Goal: Transaction & Acquisition: Book appointment/travel/reservation

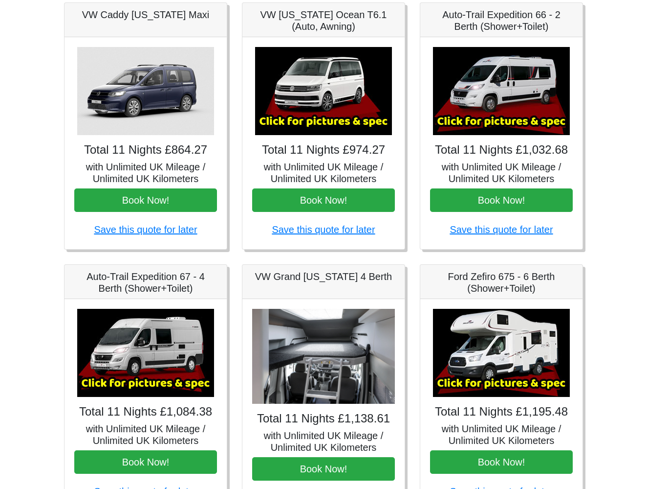
scroll to position [145, 0]
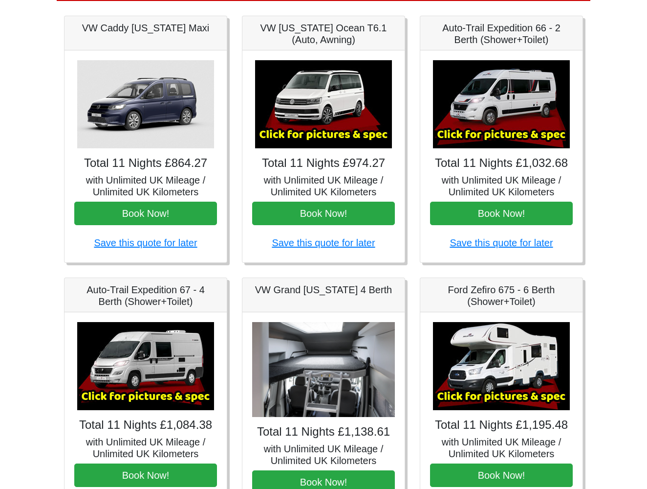
click at [359, 95] on img at bounding box center [323, 104] width 137 height 88
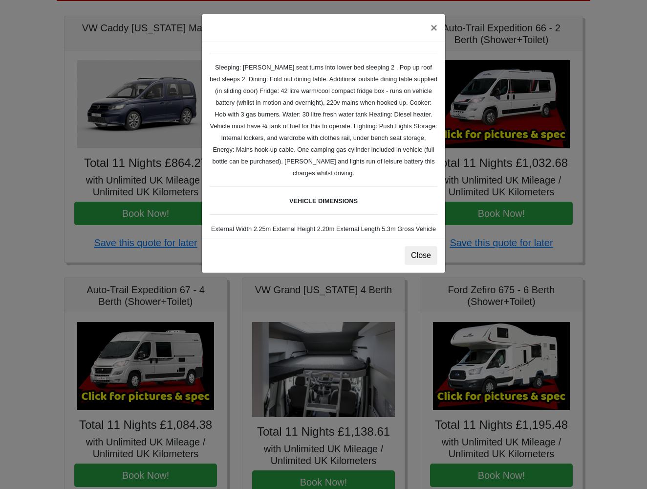
scroll to position [141, 0]
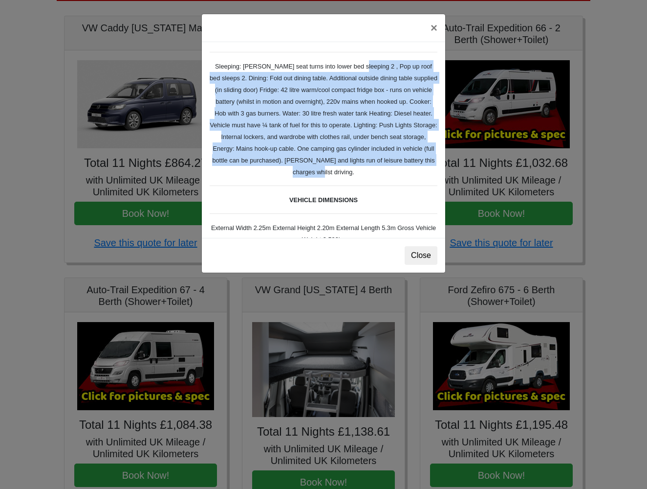
drag, startPoint x: 393, startPoint y: 187, endPoint x: 350, endPoint y: 81, distance: 114.2
click at [354, 81] on div "VW [US_STATE] Ocean T6 Spec TECHNICAL DATA Engine: Diesel Transmission: DSG Aut…" at bounding box center [324, 140] width 244 height 196
click at [398, 121] on small "TECHNICAL DATA Engine: Diesel Transmission: DSG Automatic Gearbox, right hand d…" at bounding box center [324, 127] width 228 height 389
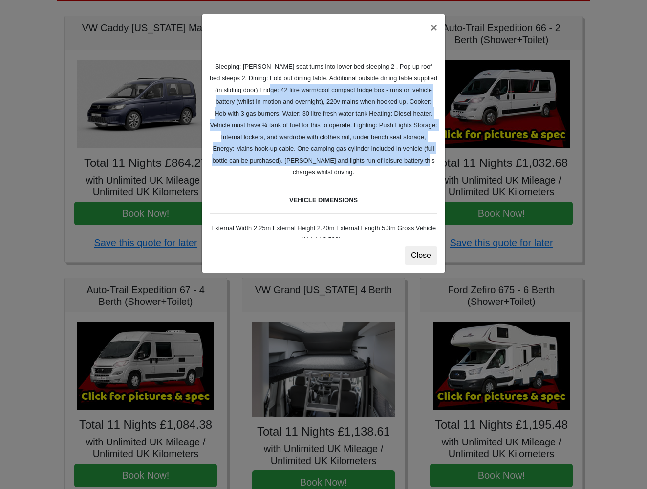
drag, startPoint x: 280, startPoint y: 99, endPoint x: 349, endPoint y: 184, distance: 110.2
click at [351, 184] on small "TECHNICAL DATA Engine: Diesel Transmission: DSG Automatic Gearbox, right hand d…" at bounding box center [324, 127] width 228 height 389
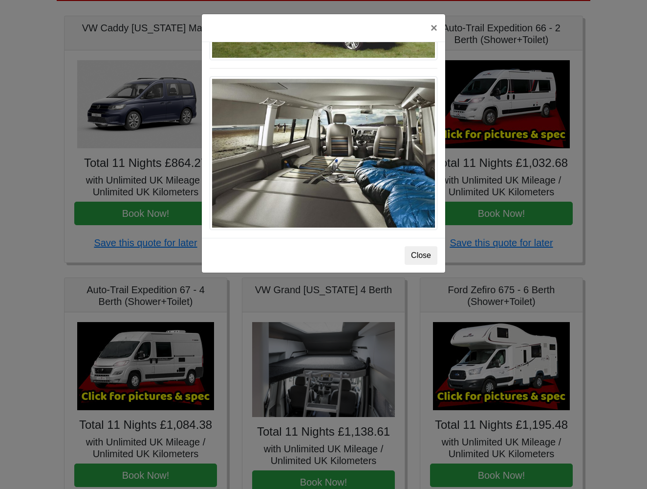
scroll to position [1090, 0]
click at [517, 149] on div "× VW [US_STATE] Ocean T6 Spec TECHNICAL DATA Engine: Diesel Transmission: DSG A…" at bounding box center [323, 244] width 647 height 489
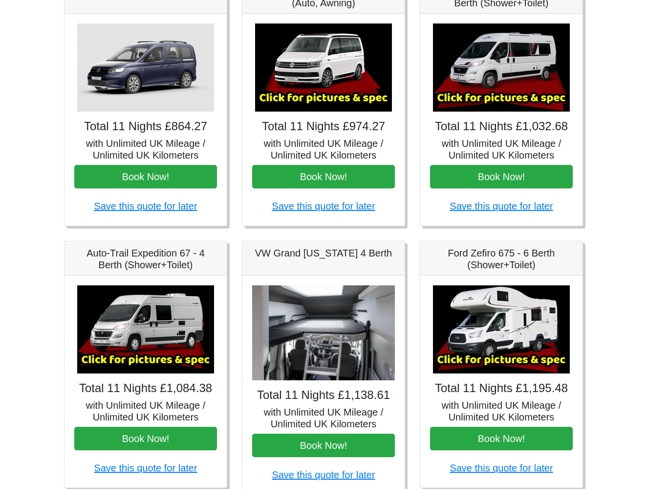
scroll to position [182, 0]
click at [534, 74] on img at bounding box center [501, 67] width 137 height 88
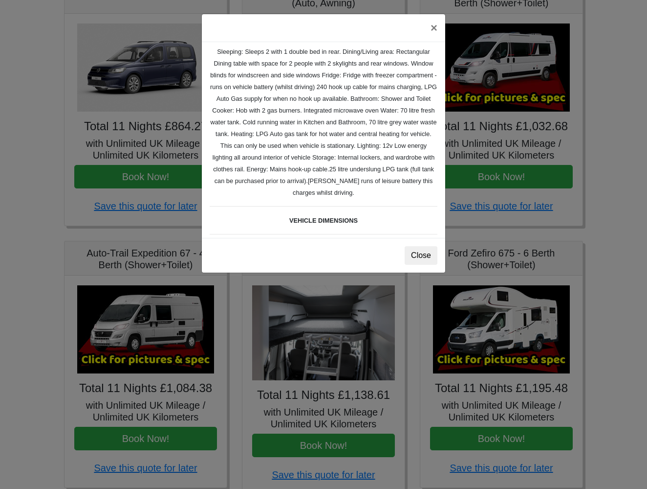
scroll to position [174, 0]
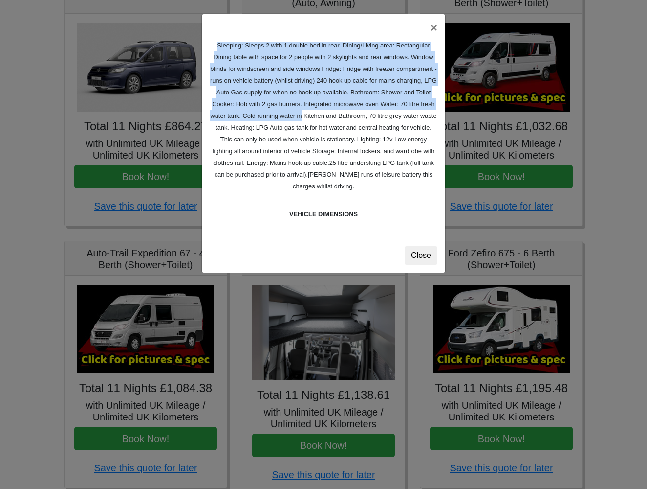
drag, startPoint x: 431, startPoint y: 191, endPoint x: 422, endPoint y: 107, distance: 85.1
click at [422, 107] on div "Fiat [PERSON_NAME] L 2 Spec TECHNICAL DATA Engine: Fiat Ducato 115bhp, 2 litre …" at bounding box center [324, 140] width 244 height 196
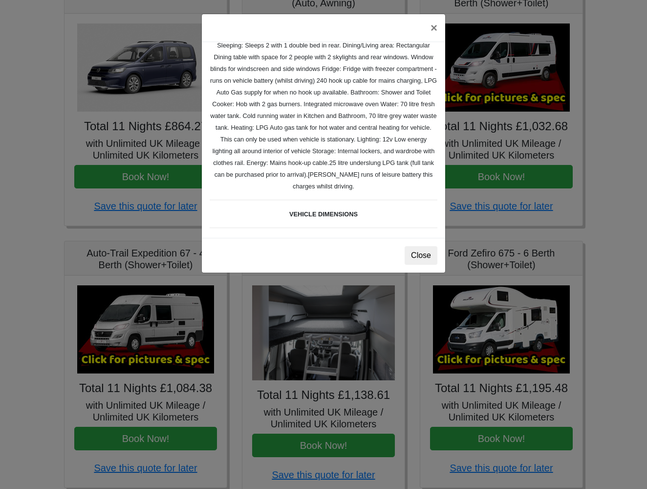
click at [385, 91] on small "Fiat [PERSON_NAME] L 2 Spec TECHNICAL DATA Engine: Fiat Ducato 115bhp, 2 litre …" at bounding box center [324, 106] width 228 height 461
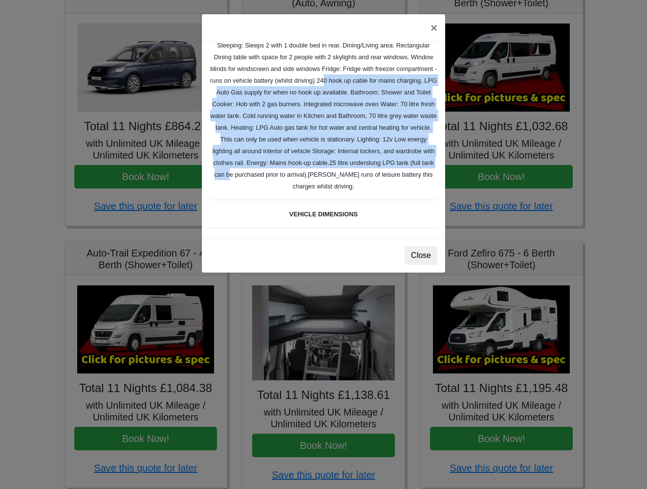
drag, startPoint x: 373, startPoint y: 76, endPoint x: 396, endPoint y: 174, distance: 101.1
click at [396, 174] on div "Fiat [PERSON_NAME] L 2 Spec TECHNICAL DATA Engine: Fiat Ducato 115bhp, 2 litre …" at bounding box center [324, 140] width 244 height 196
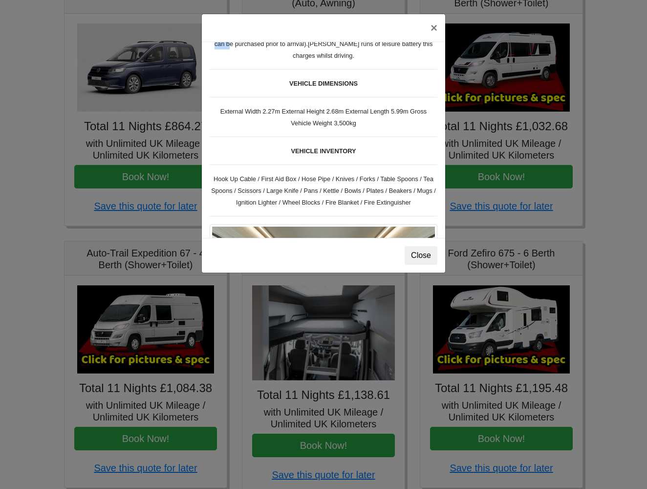
scroll to position [306, 0]
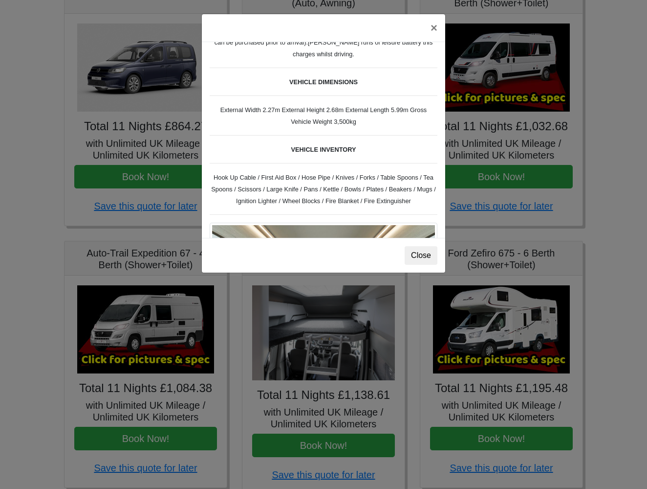
click at [457, 123] on div "× Fiat [PERSON_NAME] L 2 Spec TECHNICAL DATA Engine: Fiat Ducato 115bhp, 2 litr…" at bounding box center [323, 244] width 647 height 489
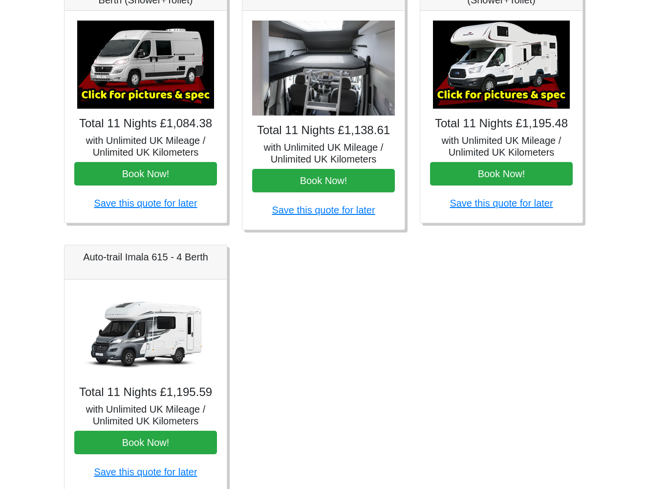
scroll to position [445, 0]
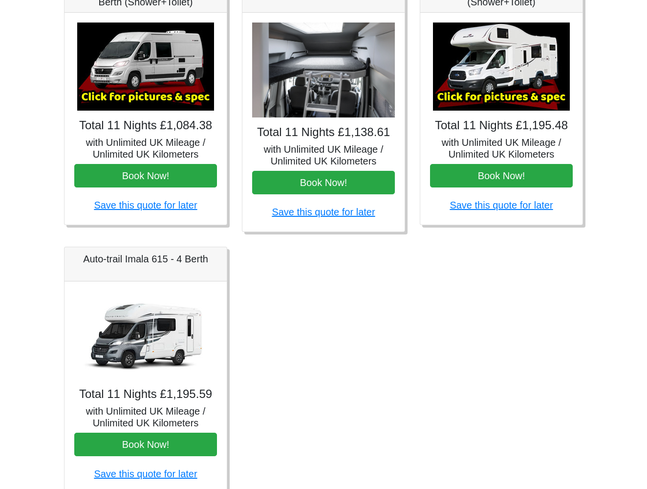
click at [346, 98] on img at bounding box center [323, 69] width 143 height 95
click at [338, 133] on h4 "Total 11 Nights £1,138.61" at bounding box center [323, 132] width 143 height 14
click at [350, 130] on h4 "Total 11 Nights £1,138.61" at bounding box center [323, 132] width 143 height 14
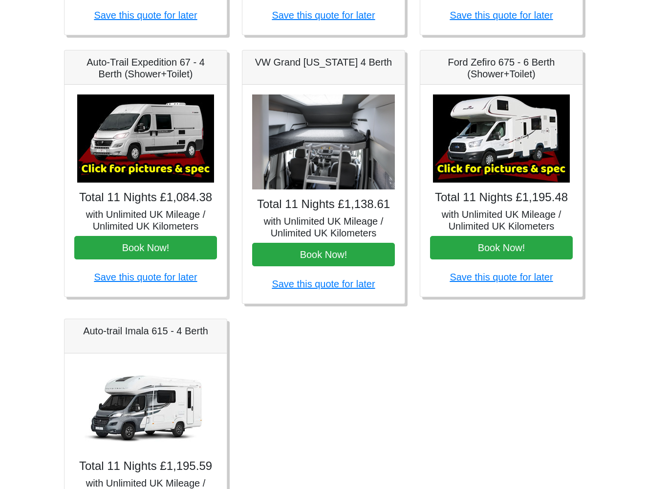
click at [349, 123] on img at bounding box center [323, 141] width 143 height 95
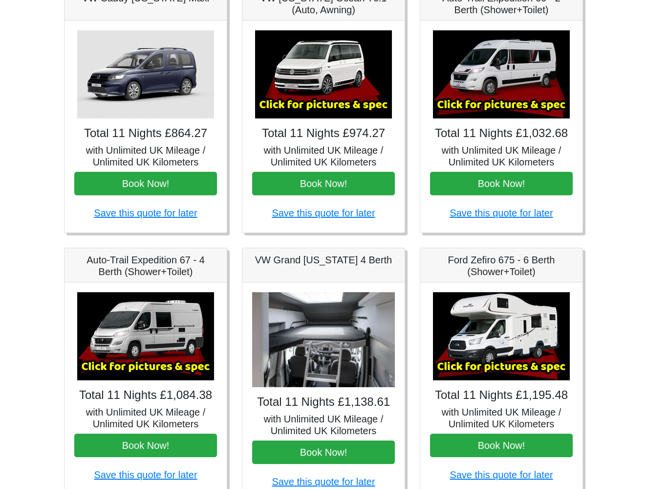
scroll to position [101, 0]
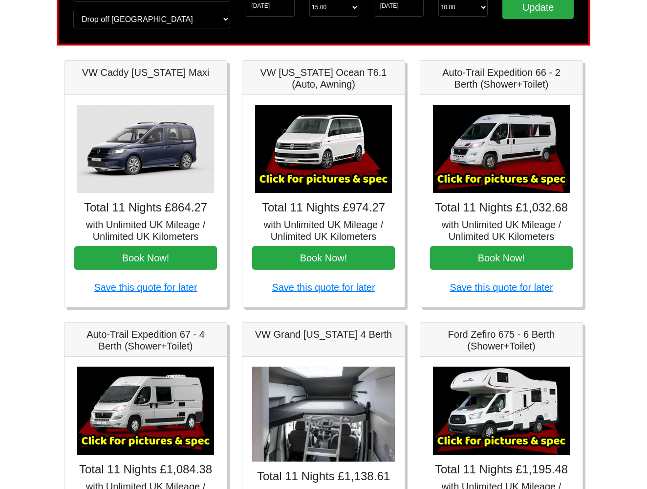
click at [348, 152] on img at bounding box center [323, 149] width 137 height 88
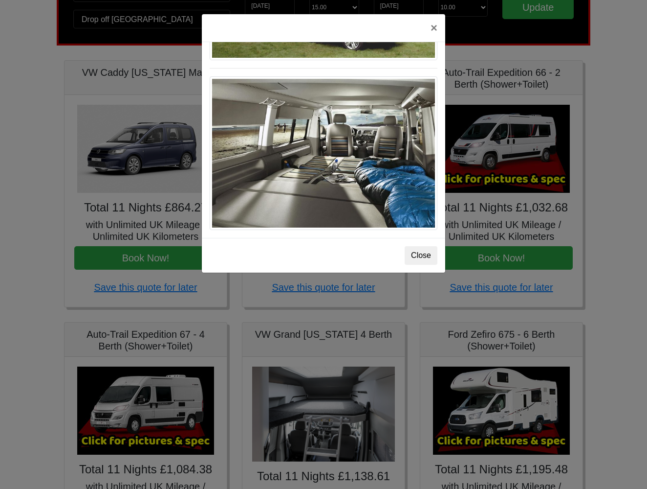
click at [368, 390] on div "× VW [US_STATE] Ocean T6 Spec TECHNICAL DATA Engine: Diesel Transmission: DSG A…" at bounding box center [323, 244] width 647 height 489
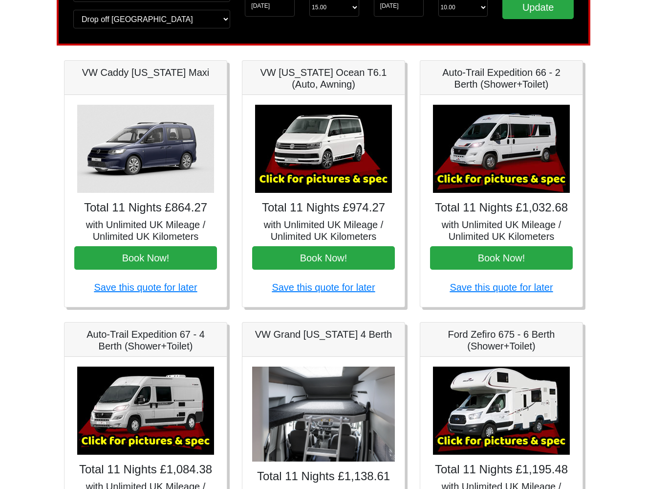
click at [352, 394] on img at bounding box center [323, 413] width 143 height 95
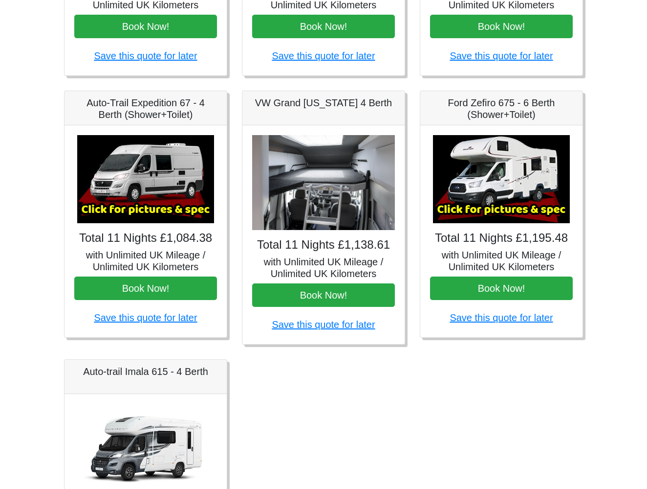
scroll to position [365, 0]
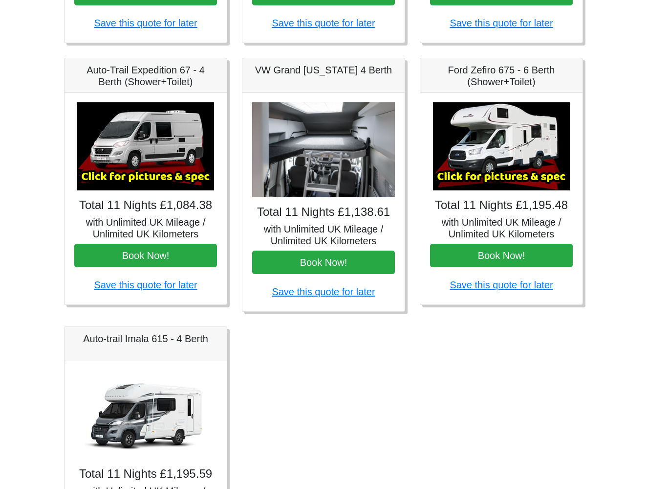
click at [342, 229] on h5 "with Unlimited UK Mileage / Unlimited UK Kilometers" at bounding box center [323, 234] width 143 height 23
click at [338, 200] on div "Total 11 Nights £1,138.61 with Unlimited UK Mileage / Unlimited UK Kilometers B…" at bounding box center [324, 201] width 162 height 219
click at [335, 267] on button "Book Now!" at bounding box center [323, 261] width 143 height 23
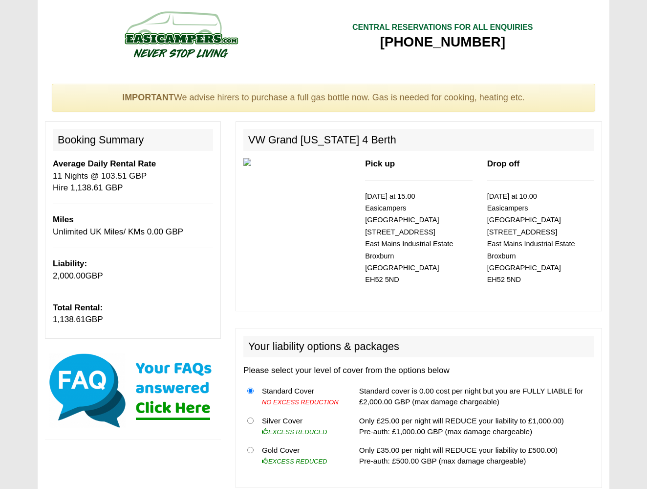
click at [432, 214] on p "[DATE] at 15.00 Easicampers [GEOGRAPHIC_DATA] [STREET_ADDRESS]" at bounding box center [418, 237] width 107 height 95
click at [437, 203] on small "[DATE] at 15.00 Easicampers [GEOGRAPHIC_DATA] [STREET_ADDRESS]" at bounding box center [409, 237] width 88 height 91
click at [436, 203] on small "20/10/2025 at 15.00 Easicampers Edinburgh 1 Drovers Road East Mains Industrial …" at bounding box center [409, 237] width 88 height 91
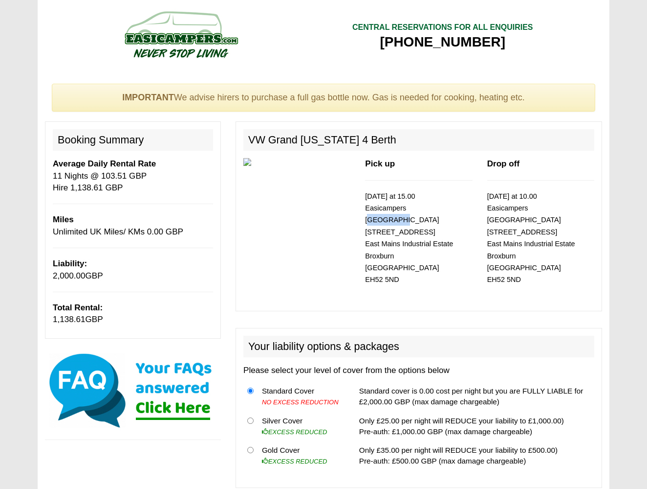
click at [436, 203] on small "20/10/2025 at 15.00 Easicampers Edinburgh 1 Drovers Road East Mains Industrial …" at bounding box center [409, 237] width 88 height 91
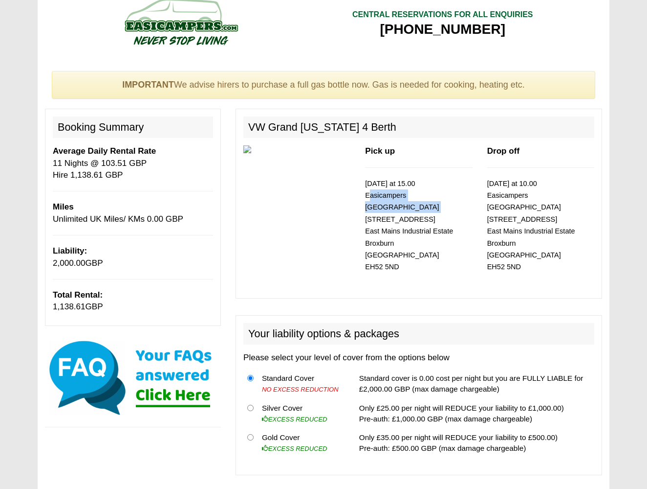
scroll to position [17, 0]
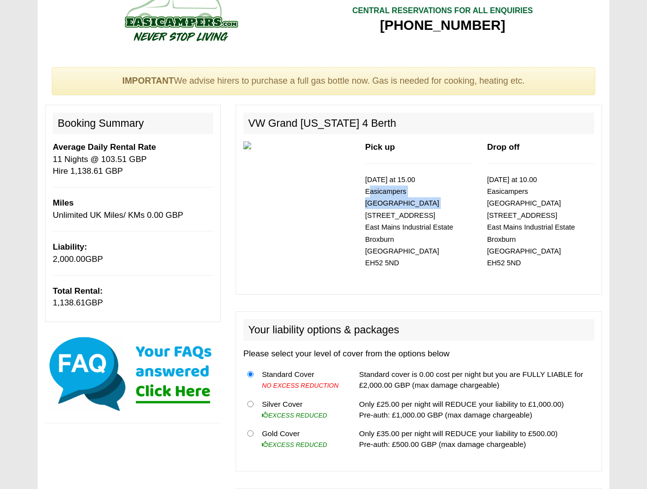
drag, startPoint x: 63, startPoint y: 301, endPoint x: 20, endPoint y: 301, distance: 43.5
click at [84, 242] on b "Liability:" at bounding box center [70, 246] width 34 height 9
click at [289, 144] on div at bounding box center [297, 157] width 122 height 33
click at [282, 118] on h2 "VW Grand [US_STATE] 4 Berth" at bounding box center [419, 123] width 351 height 22
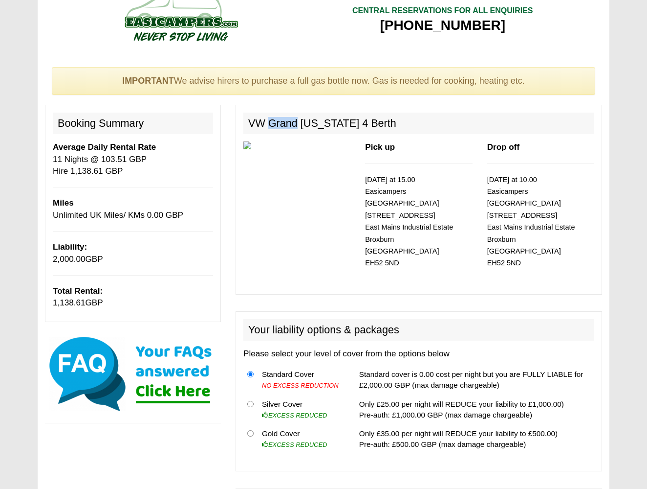
click at [282, 118] on h2 "VW Grand [US_STATE] 4 Berth" at bounding box center [419, 123] width 351 height 22
copy div "VW Grand [US_STATE] 4 Berth"
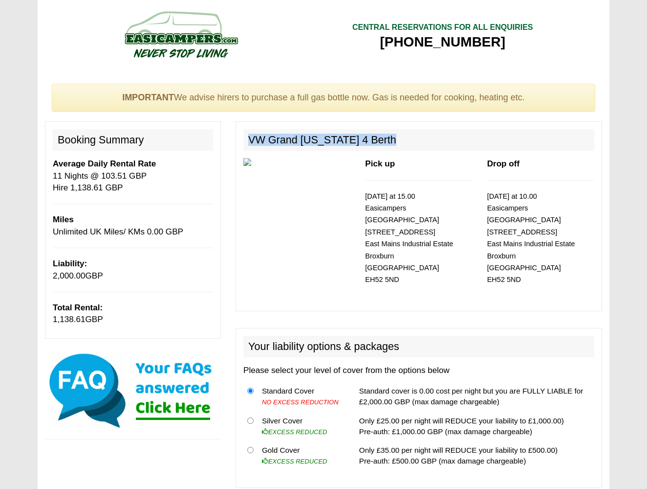
scroll to position [0, 0]
click at [316, 144] on h2 "VW Grand [US_STATE] 4 Berth" at bounding box center [419, 140] width 351 height 22
click at [364, 136] on h2 "VW Grand [US_STATE] 4 Berth" at bounding box center [419, 140] width 351 height 22
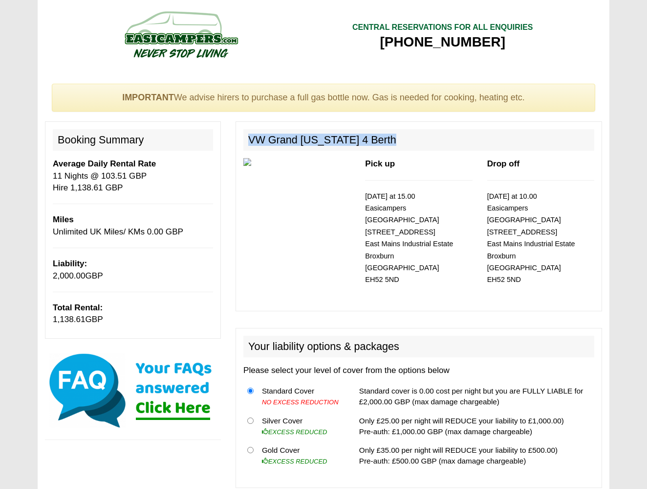
click at [364, 136] on h2 "VW Grand [US_STATE] 4 Berth" at bounding box center [419, 140] width 351 height 22
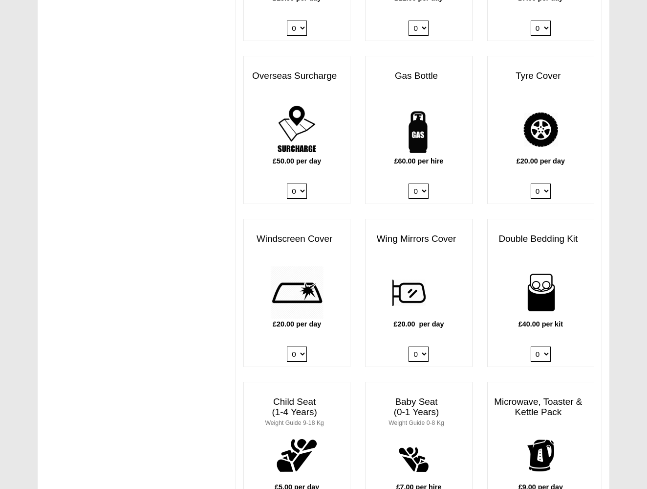
scroll to position [733, 0]
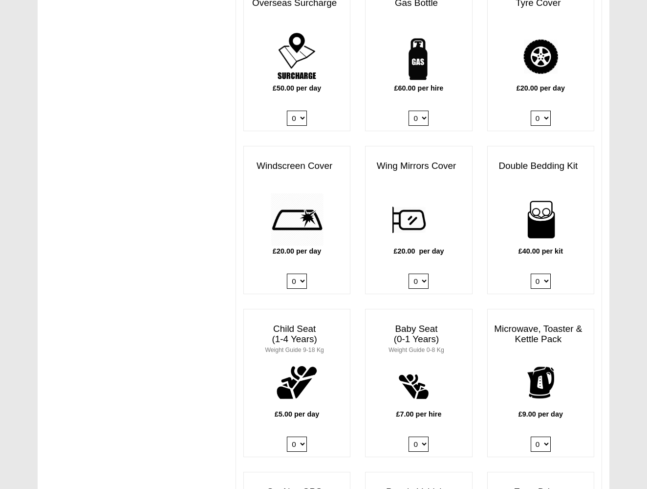
select select "Double Bedding Kit x QTY 1 @ 40.00 GBP per kit."
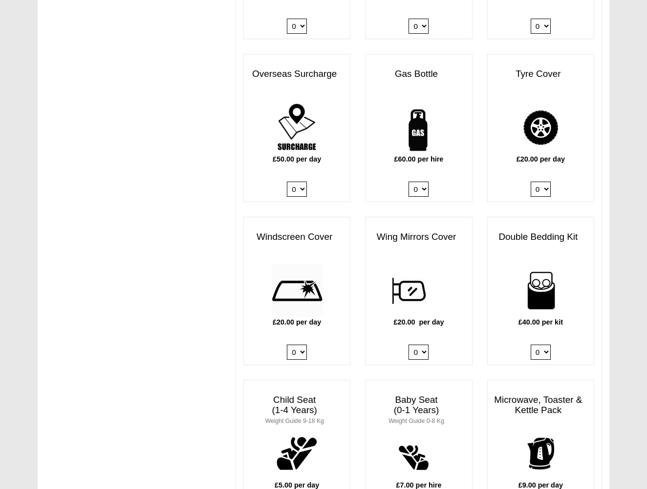
scroll to position [661, 0]
select select "Gas Bottle x QTY 1 @ 60.00 GBP per hire."
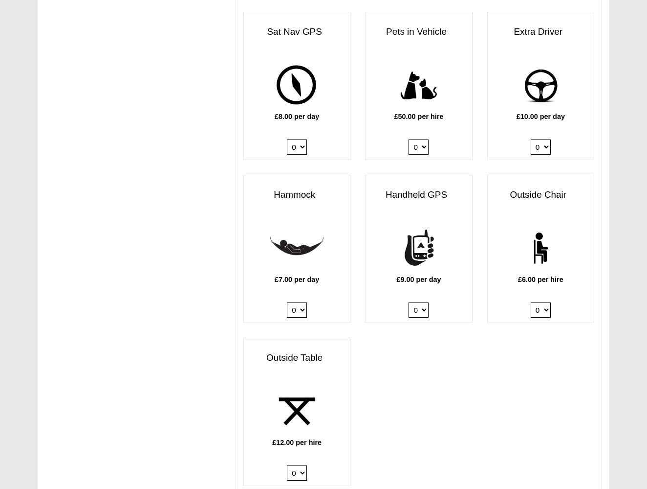
scroll to position [1194, 0]
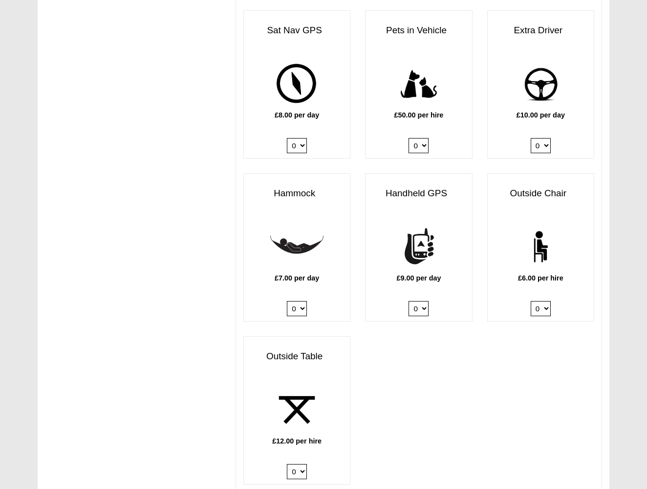
select select "Outside Table x QTY 1 @ 12.00 GBP per hire."
select select "Outside Chair x QTY 1 @ 6.00 GBP per hire."
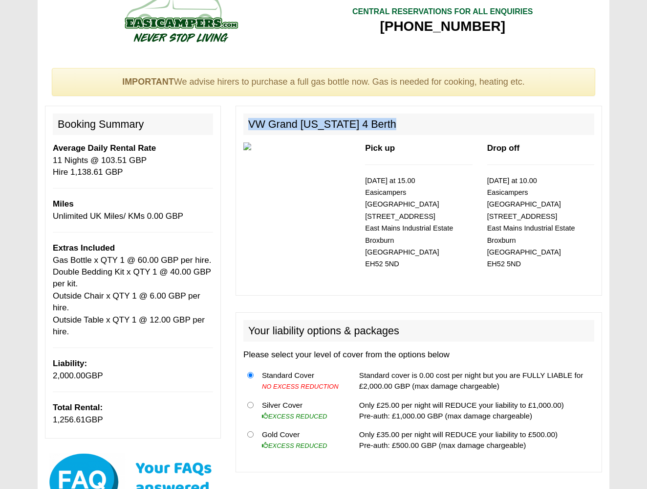
scroll to position [21, 0]
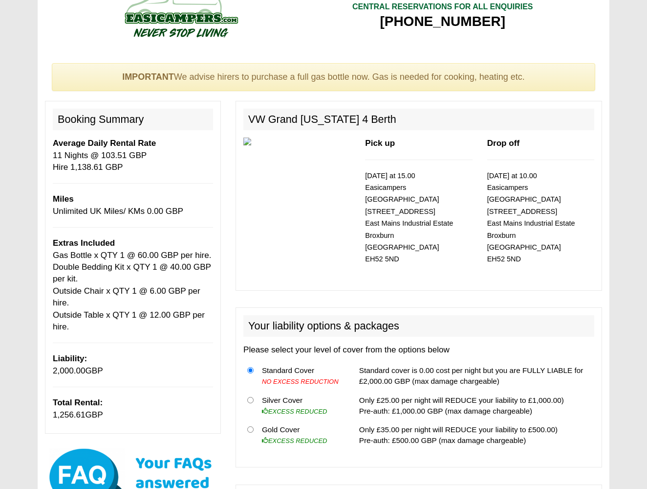
drag, startPoint x: 115, startPoint y: 406, endPoint x: 418, endPoint y: 136, distance: 405.2
click at [420, 136] on div "VW Grand California 4 Berth Pick up 20/10/2025 at 15.00 Easicampers Edinburgh 1…" at bounding box center [419, 195] width 367 height 189
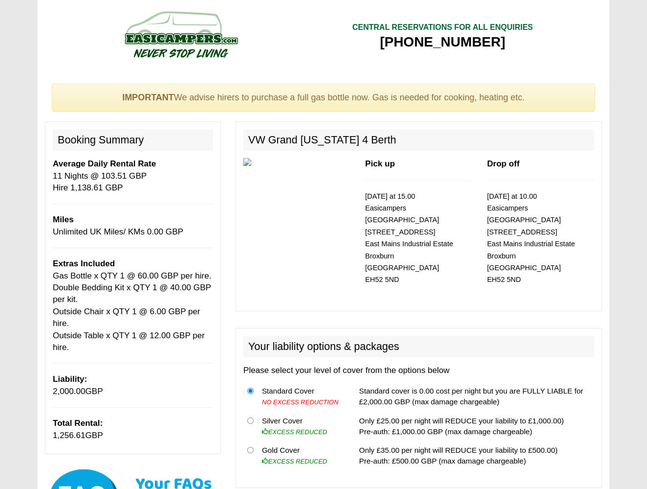
scroll to position [0, 0]
click at [378, 55] on div "CENTRAL RESERVATIONS FOR ALL ENQUIRIES 00 44 ( 0 ) 1942 778899" at bounding box center [443, 36] width 239 height 73
click at [289, 138] on h2 "VW Grand [US_STATE] 4 Berth" at bounding box center [419, 140] width 351 height 22
click at [289, 137] on h2 "VW Grand [US_STATE] 4 Berth" at bounding box center [419, 140] width 351 height 22
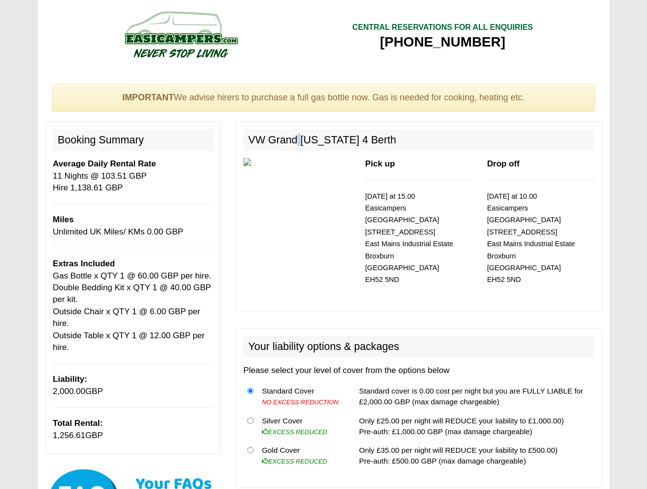
click at [293, 143] on h2 "VW Grand [US_STATE] 4 Berth" at bounding box center [419, 140] width 351 height 22
click at [295, 138] on h2 "VW Grand [US_STATE] 4 Berth" at bounding box center [419, 140] width 351 height 22
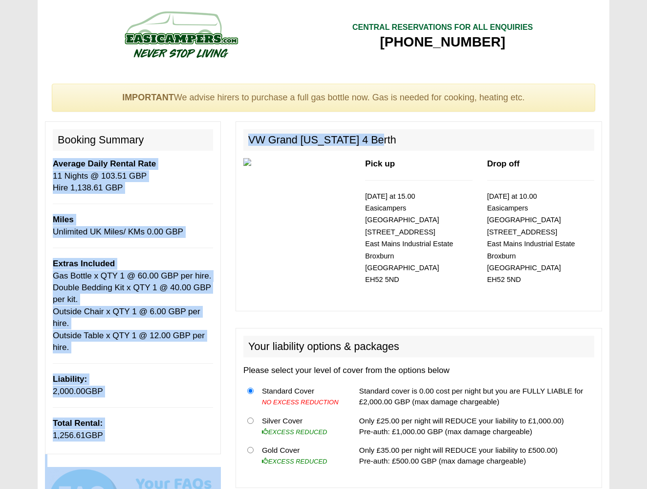
drag, startPoint x: 368, startPoint y: 143, endPoint x: 211, endPoint y: 142, distance: 156.5
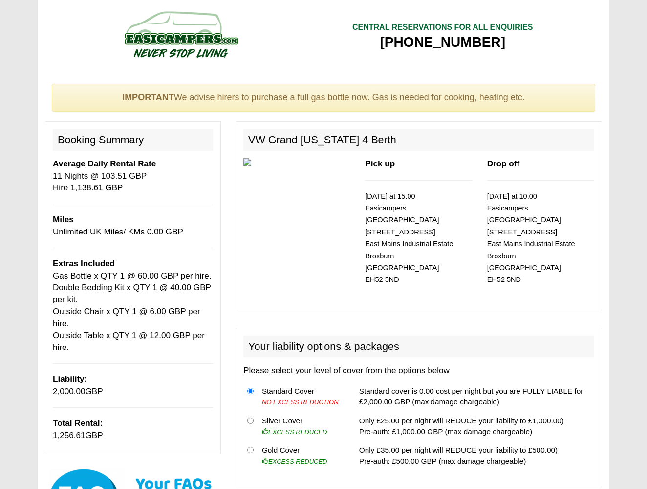
click at [269, 148] on h2 "VW Grand [US_STATE] 4 Berth" at bounding box center [419, 140] width 351 height 22
click at [181, 46] on img at bounding box center [181, 34] width 186 height 54
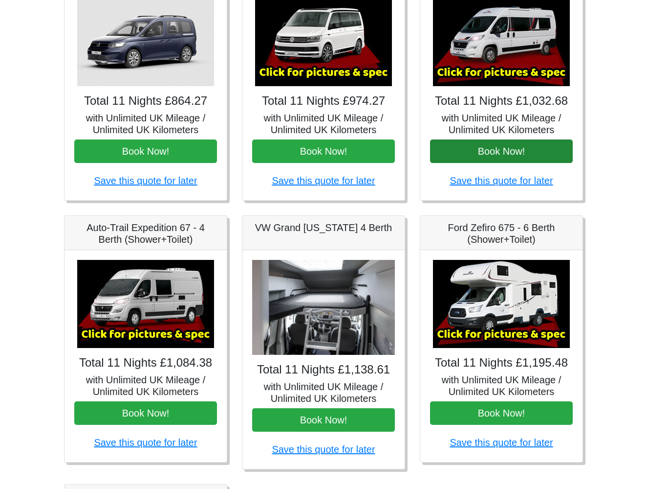
scroll to position [209, 0]
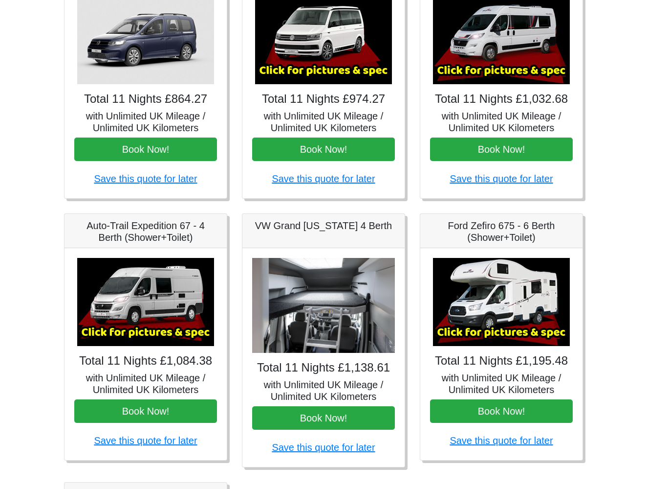
click at [382, 312] on img at bounding box center [323, 305] width 143 height 95
click at [343, 297] on img at bounding box center [323, 305] width 143 height 95
click at [275, 299] on img at bounding box center [323, 305] width 143 height 95
click at [330, 379] on h5 "with Unlimited UK Mileage / Unlimited UK Kilometers" at bounding box center [323, 389] width 143 height 23
click at [326, 379] on h5 "with Unlimited UK Mileage / Unlimited UK Kilometers" at bounding box center [323, 389] width 143 height 23
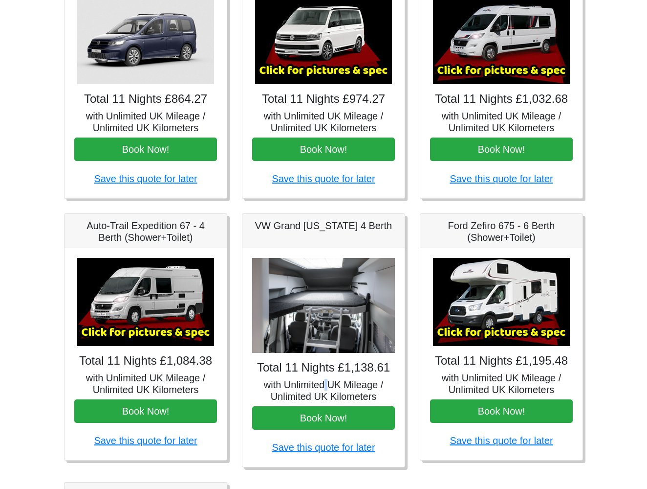
click at [326, 379] on h5 "with Unlimited UK Mileage / Unlimited UK Kilometers" at bounding box center [323, 389] width 143 height 23
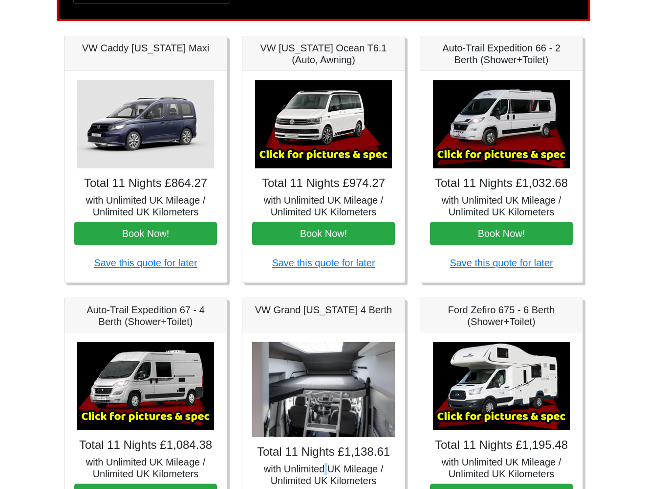
scroll to position [123, 0]
